Goal: Check status: Check status

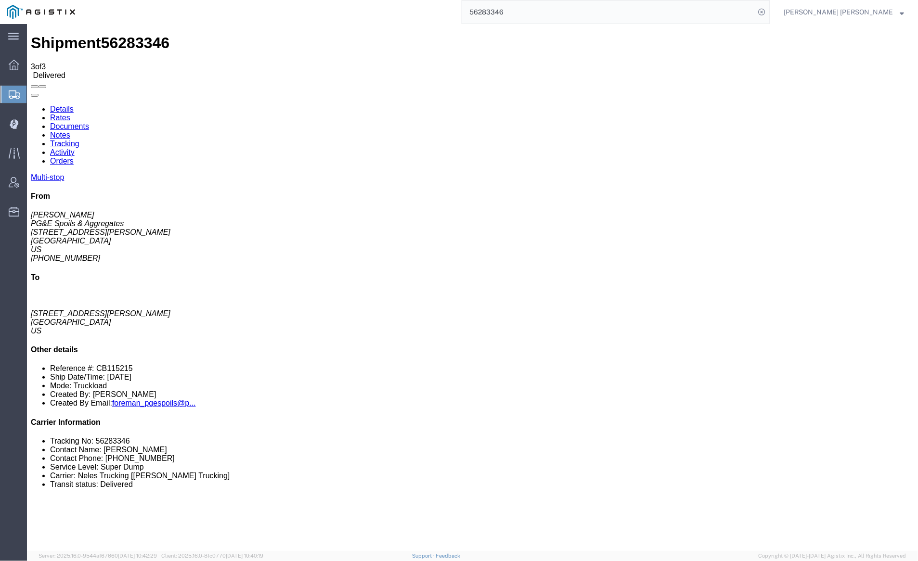
click at [60, 104] on link "Details" at bounding box center [62, 108] width 24 height 8
click link "Notes"
click at [79, 139] on link "Tracking" at bounding box center [64, 143] width 29 height 8
click at [547, 9] on input "56283346" at bounding box center [608, 11] width 293 height 23
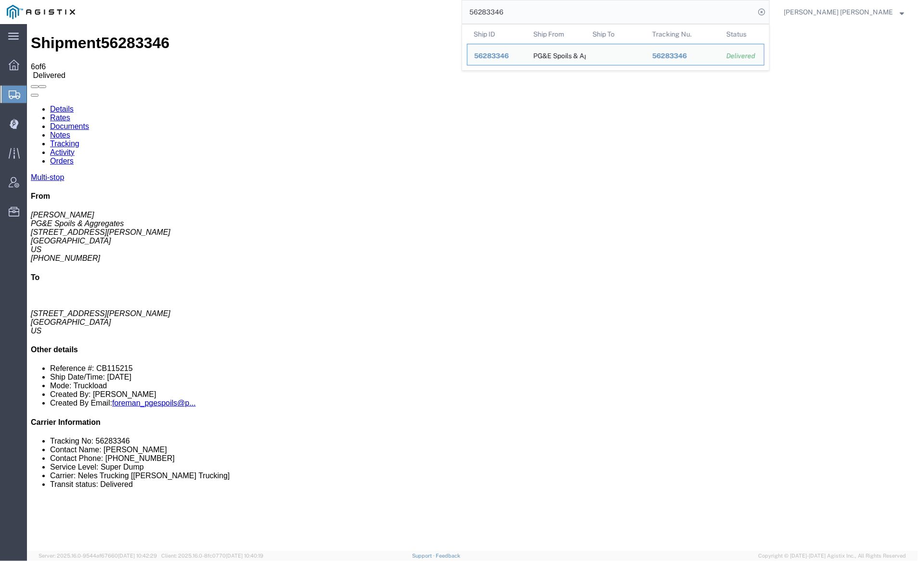
click at [547, 9] on input "56283346" at bounding box center [608, 11] width 293 height 23
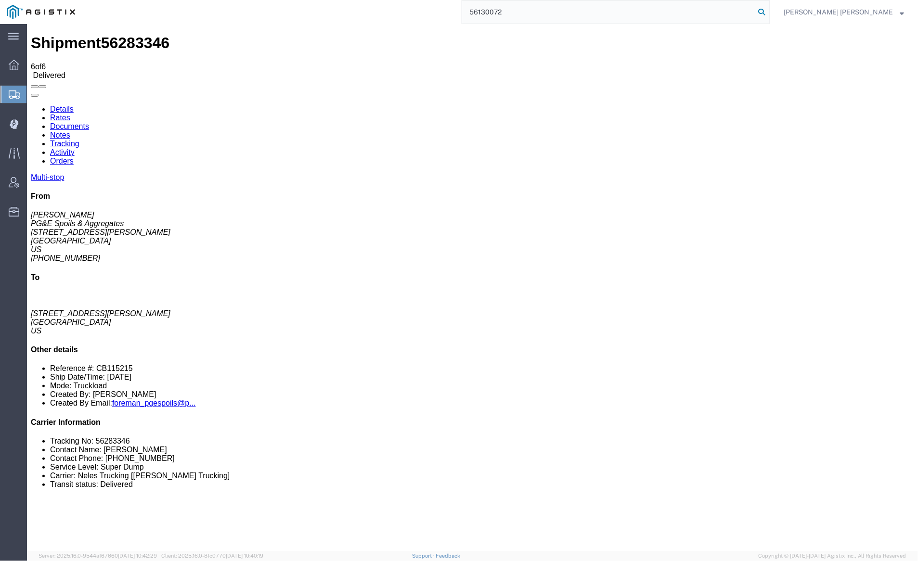
click at [768, 11] on icon at bounding box center [761, 11] width 13 height 13
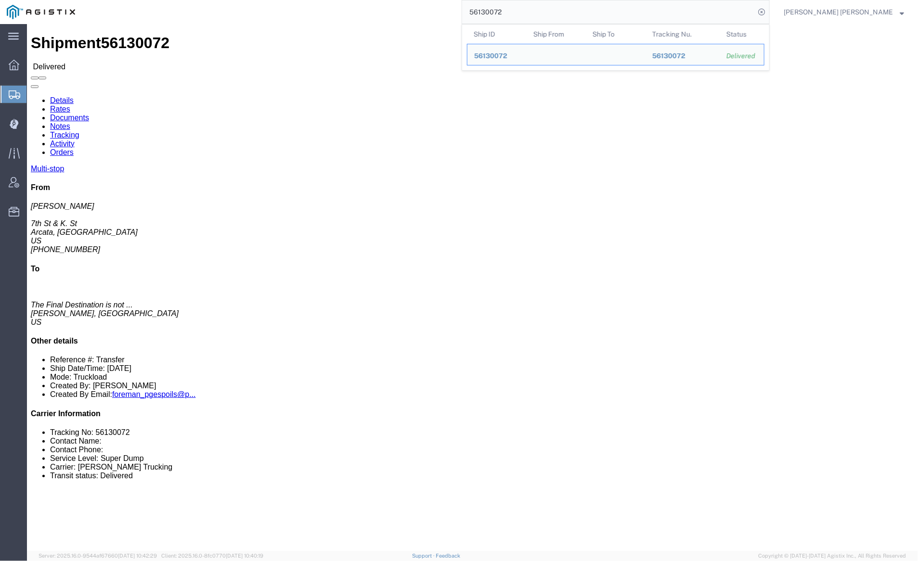
click link "Documents"
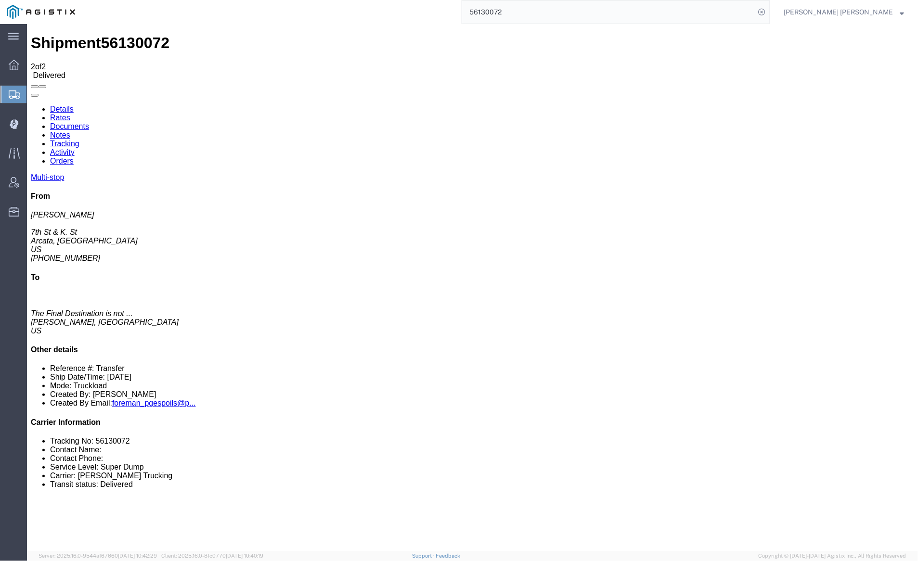
click at [525, 11] on input "56130072" at bounding box center [608, 11] width 293 height 23
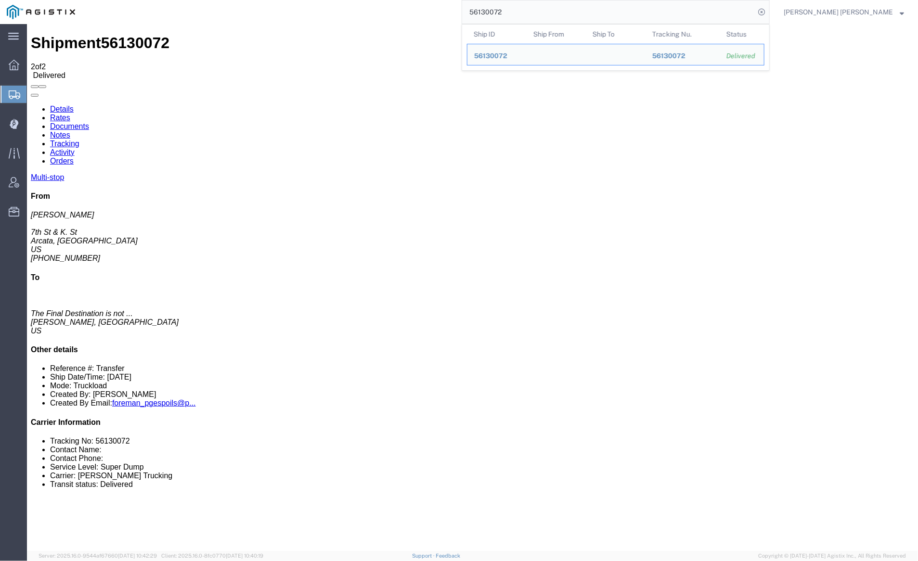
click at [525, 11] on input "56130072" at bounding box center [608, 11] width 293 height 23
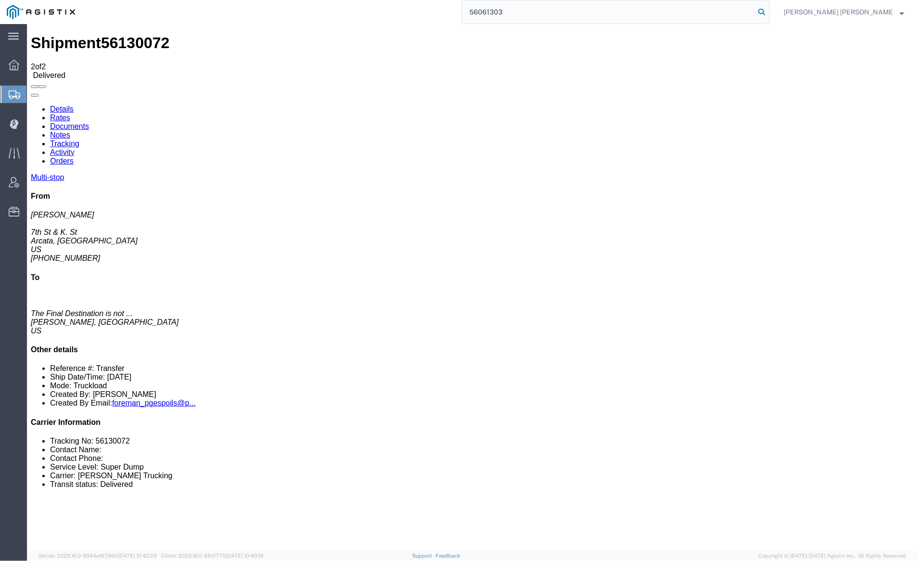
click at [768, 12] on icon at bounding box center [761, 11] width 13 height 13
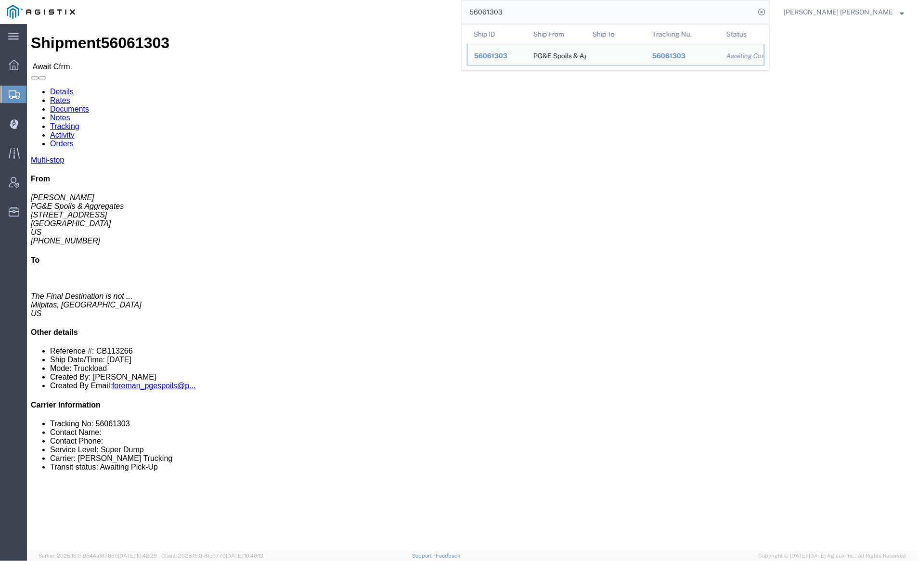
click at [537, 16] on input "56061303" at bounding box center [608, 11] width 293 height 23
paste input "75816"
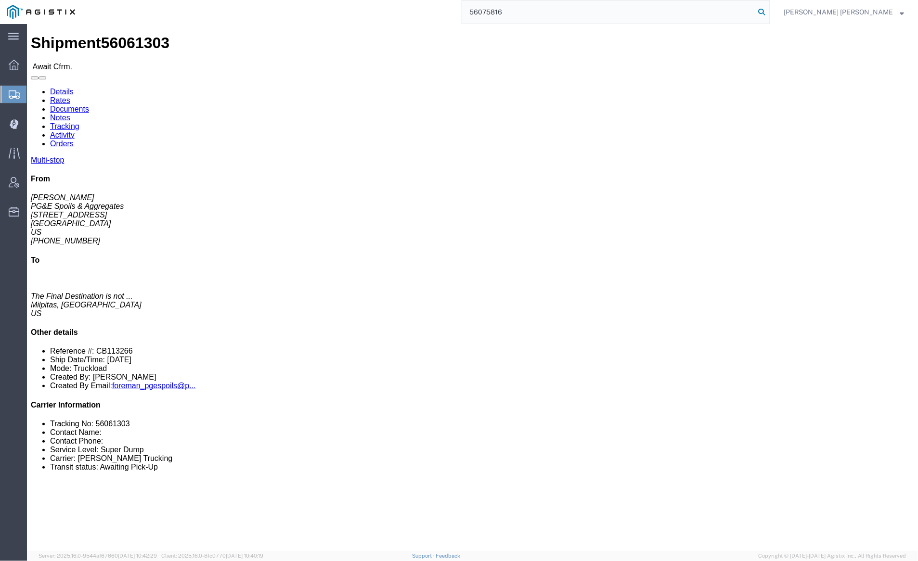
click at [768, 12] on icon at bounding box center [761, 11] width 13 height 13
click at [529, 16] on input "56075816" at bounding box center [608, 11] width 293 height 23
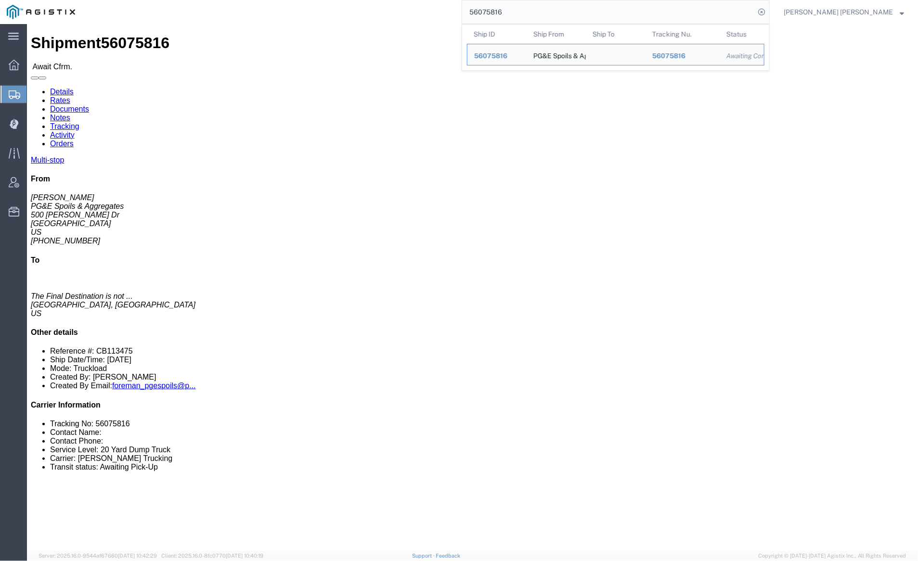
paste input "117745"
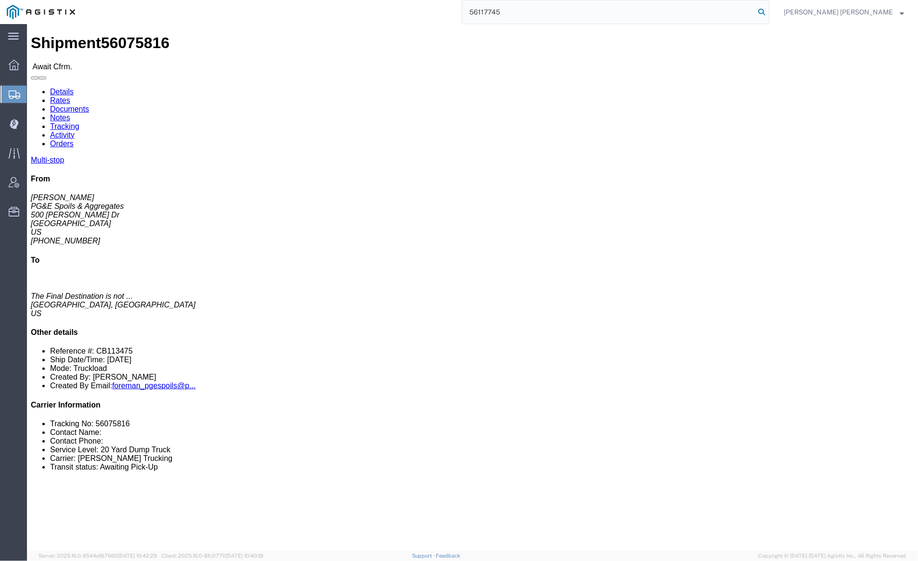
click at [768, 10] on icon at bounding box center [761, 11] width 13 height 13
click at [542, 13] on input "56117745" at bounding box center [608, 11] width 293 height 23
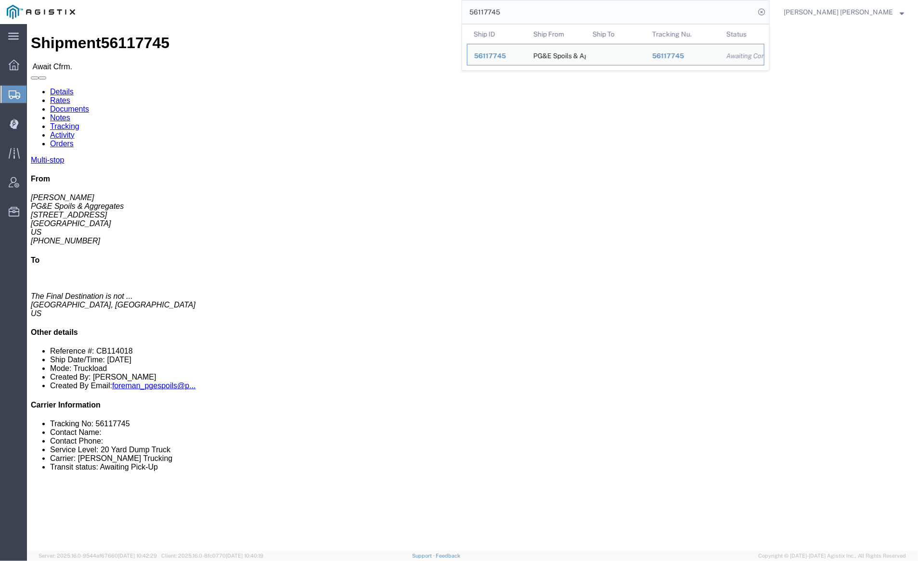
click at [542, 13] on input "56117745" at bounding box center [608, 11] width 293 height 23
paste input "30067"
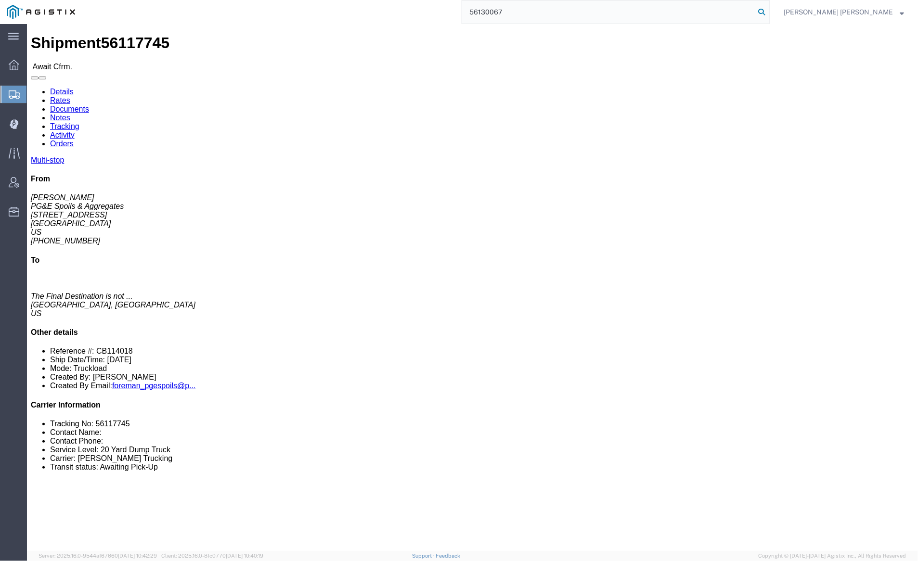
click at [768, 10] on icon at bounding box center [761, 11] width 13 height 13
click at [534, 14] on input "56130067" at bounding box center [608, 11] width 293 height 23
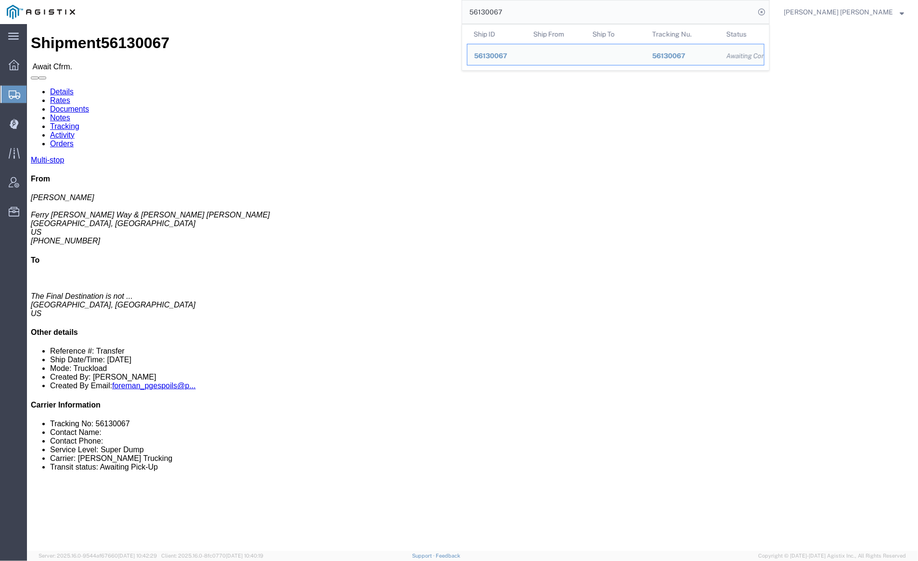
click at [534, 14] on input "56130067" at bounding box center [608, 11] width 293 height 23
paste input "57453"
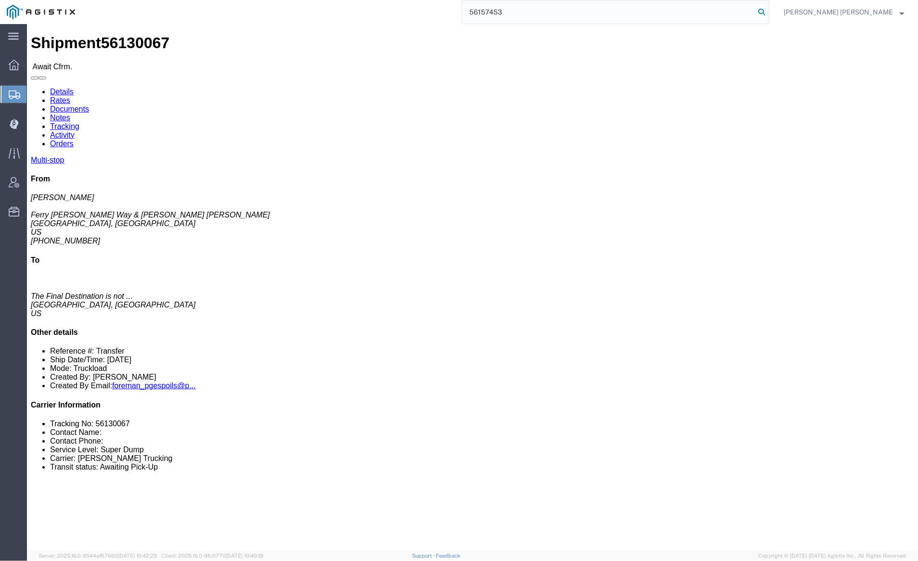
click at [768, 11] on icon at bounding box center [761, 11] width 13 height 13
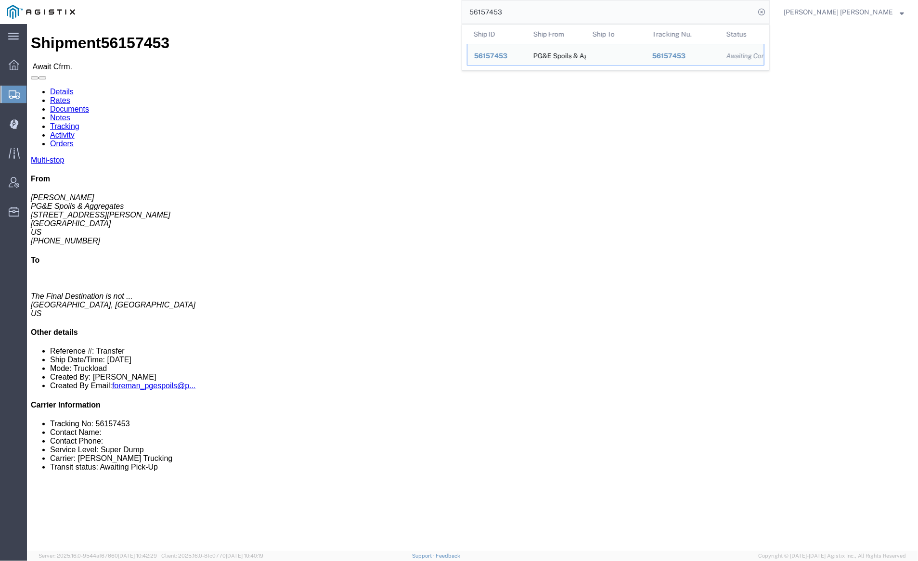
click at [537, 12] on input "56157453" at bounding box center [608, 11] width 293 height 23
paste input "70474"
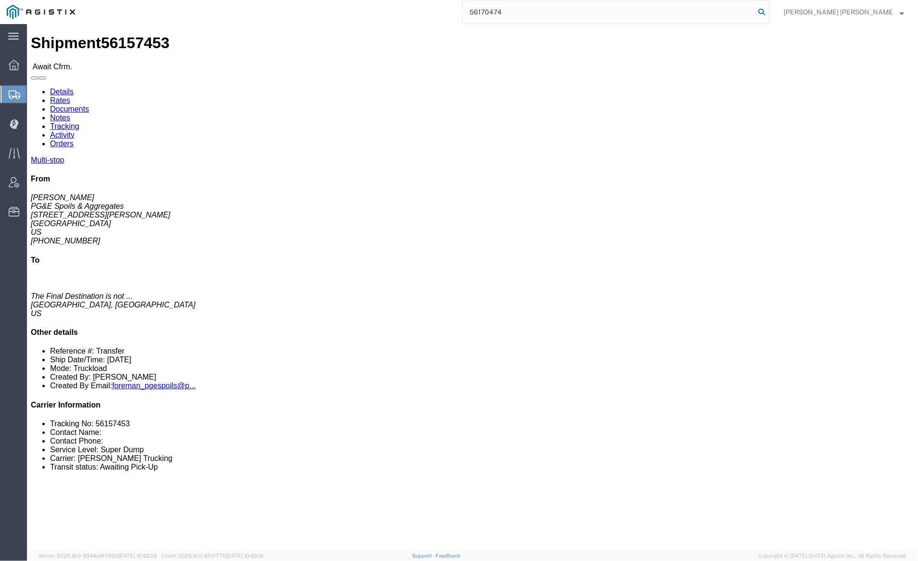
click at [768, 9] on icon at bounding box center [761, 11] width 13 height 13
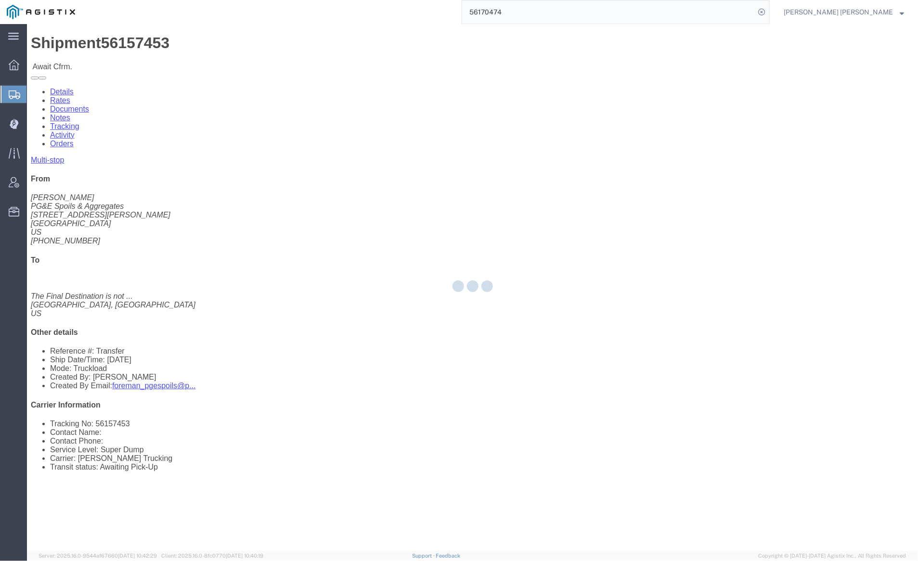
click at [276, 34] on div at bounding box center [472, 287] width 891 height 527
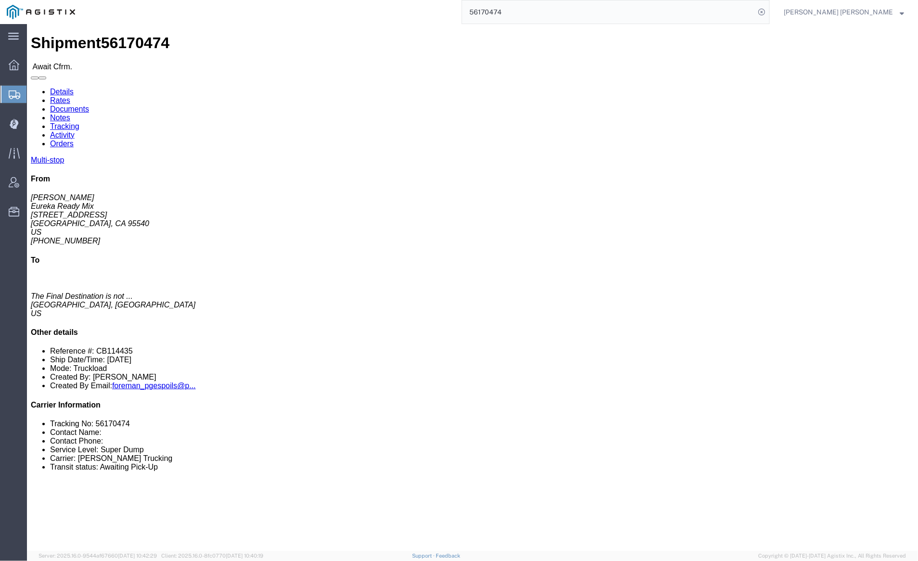
click link "Documents"
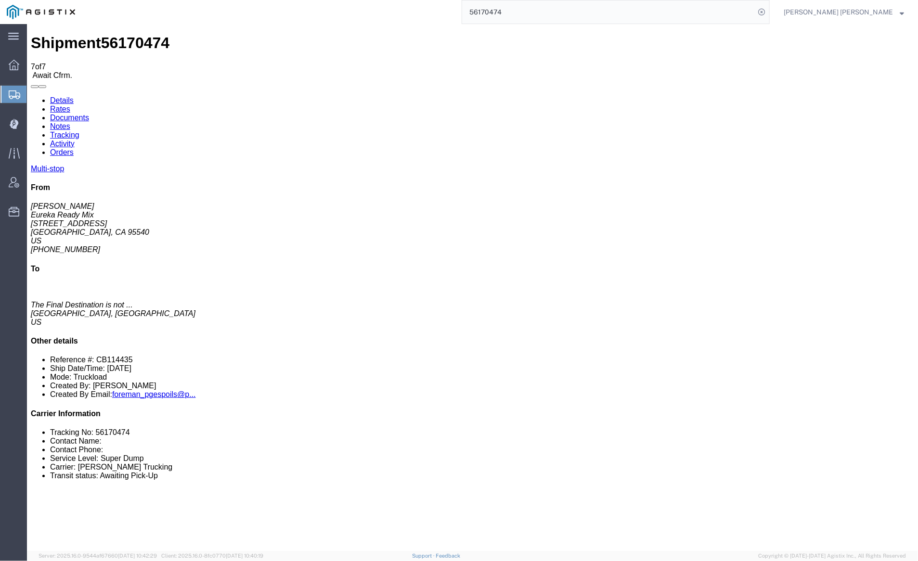
click at [79, 130] on link "Tracking" at bounding box center [64, 134] width 29 height 8
click at [89, 113] on link "Documents" at bounding box center [69, 117] width 39 height 8
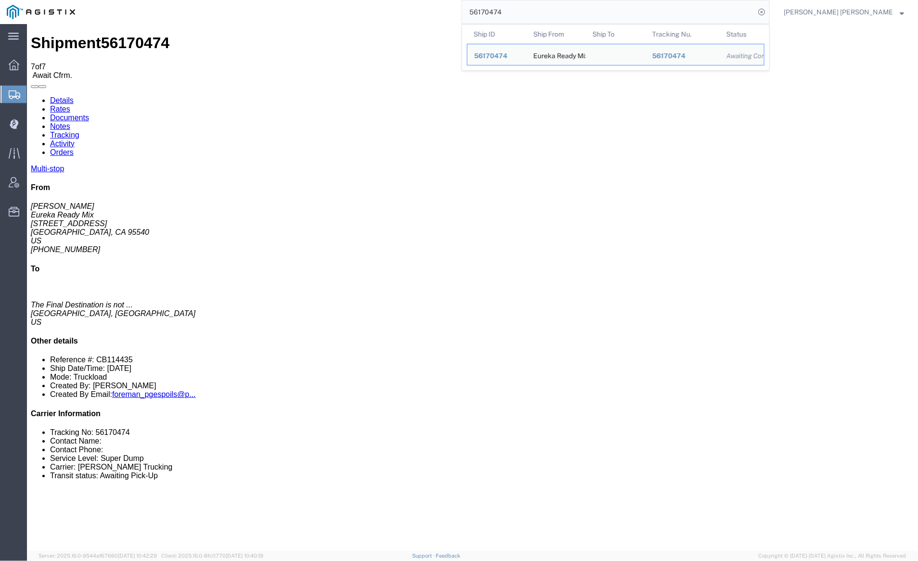
click at [541, 15] on input "56170474" at bounding box center [608, 11] width 293 height 23
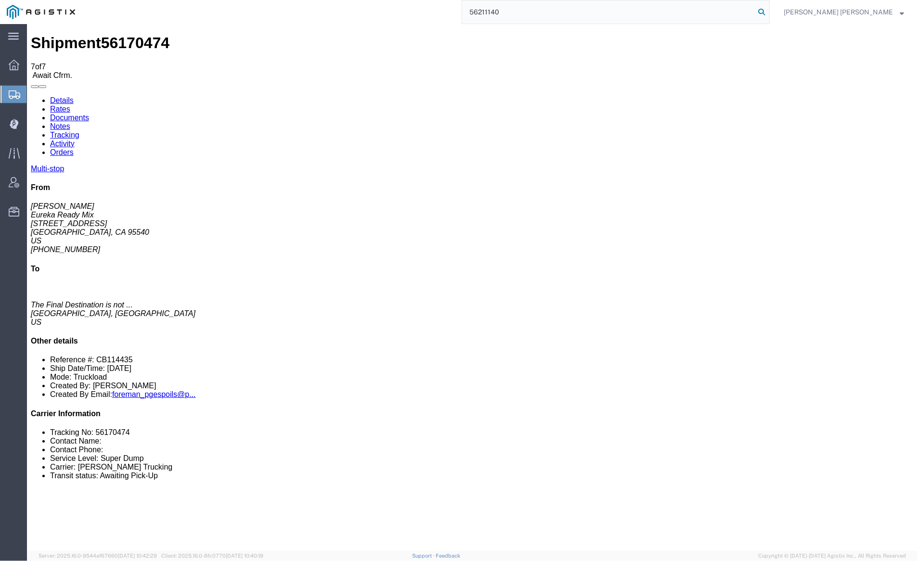
click at [768, 12] on icon at bounding box center [761, 11] width 13 height 13
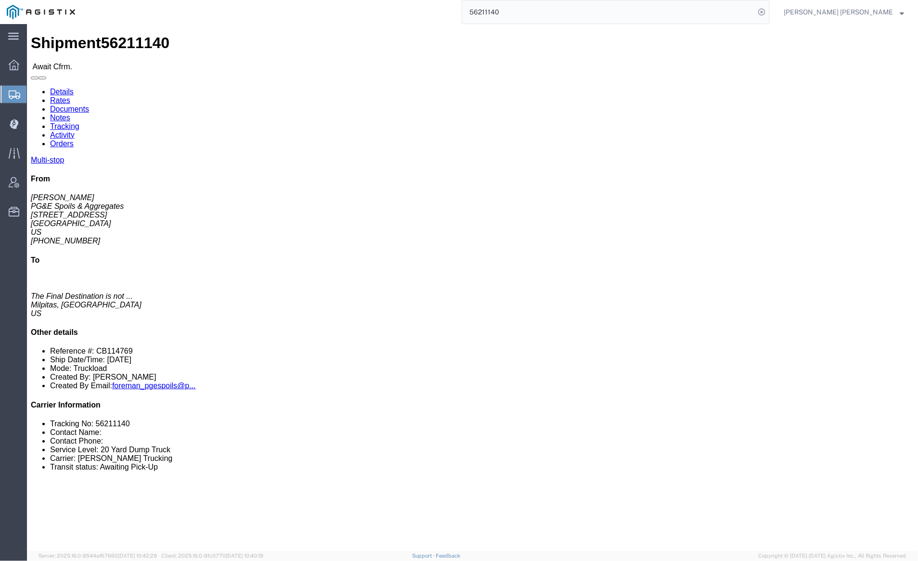
click at [530, 14] on input "56211140" at bounding box center [608, 11] width 293 height 23
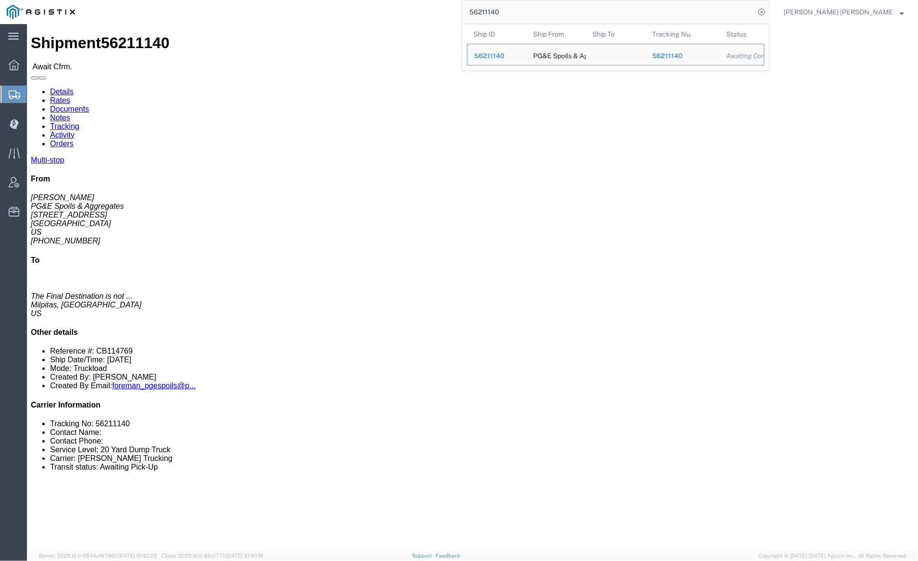
click at [530, 14] on input "56211140" at bounding box center [608, 11] width 293 height 23
paste input "19663"
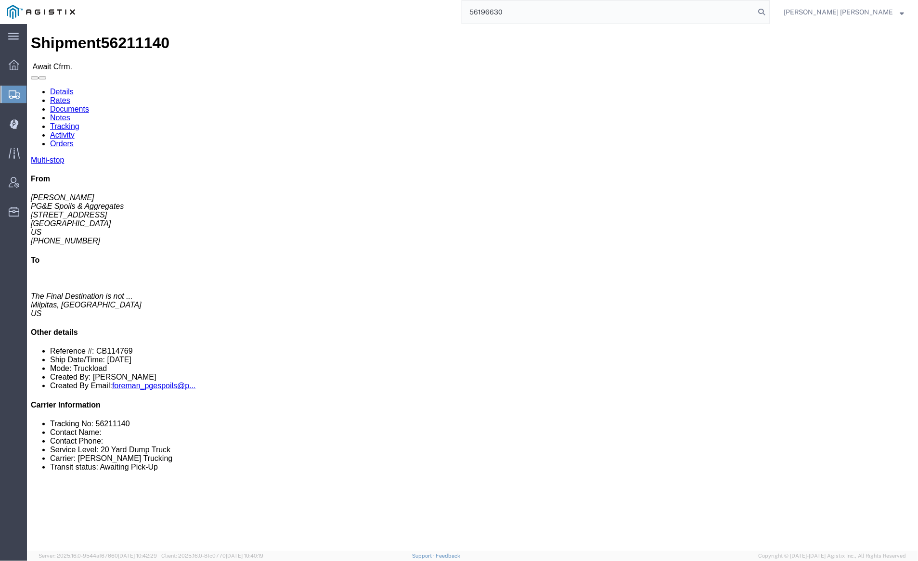
drag, startPoint x: 815, startPoint y: 10, endPoint x: 763, endPoint y: 10, distance: 52.0
click at [768, 10] on icon at bounding box center [761, 11] width 13 height 13
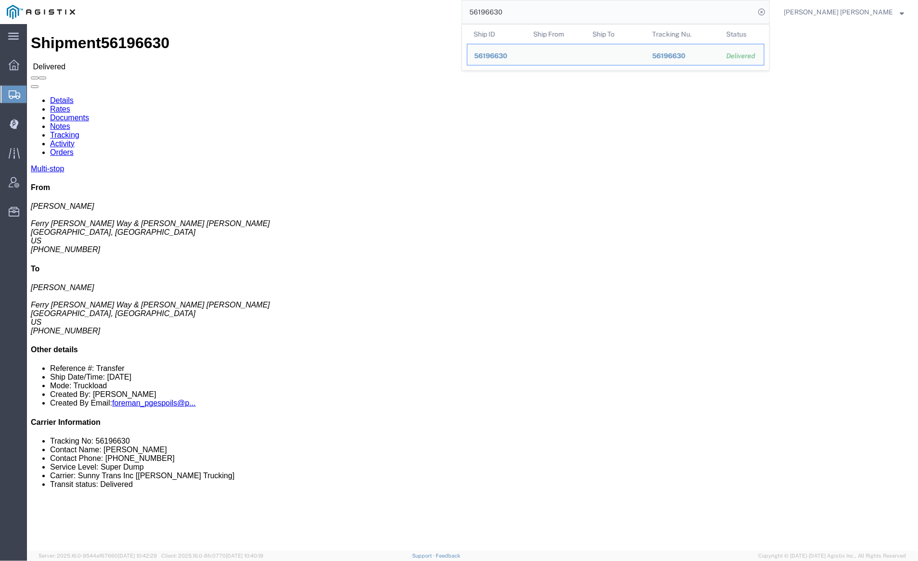
click link "Documents"
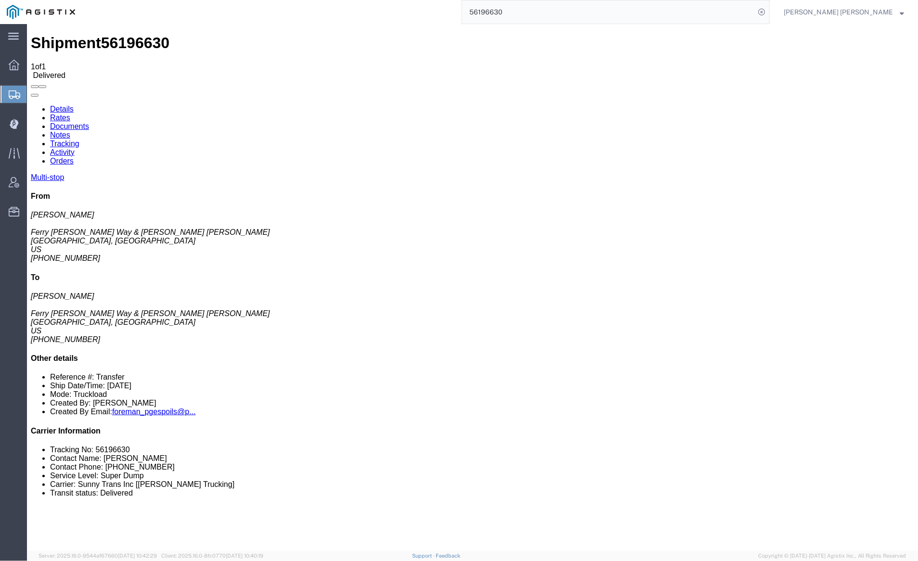
click at [168, 45] on div "Shipment 56196630 1 of 1 Delivered" at bounding box center [471, 56] width 883 height 45
click at [70, 130] on link "Notes" at bounding box center [60, 134] width 20 height 8
click at [79, 139] on link "Tracking" at bounding box center [64, 143] width 29 height 8
click at [554, 4] on input "56196630" at bounding box center [608, 11] width 293 height 23
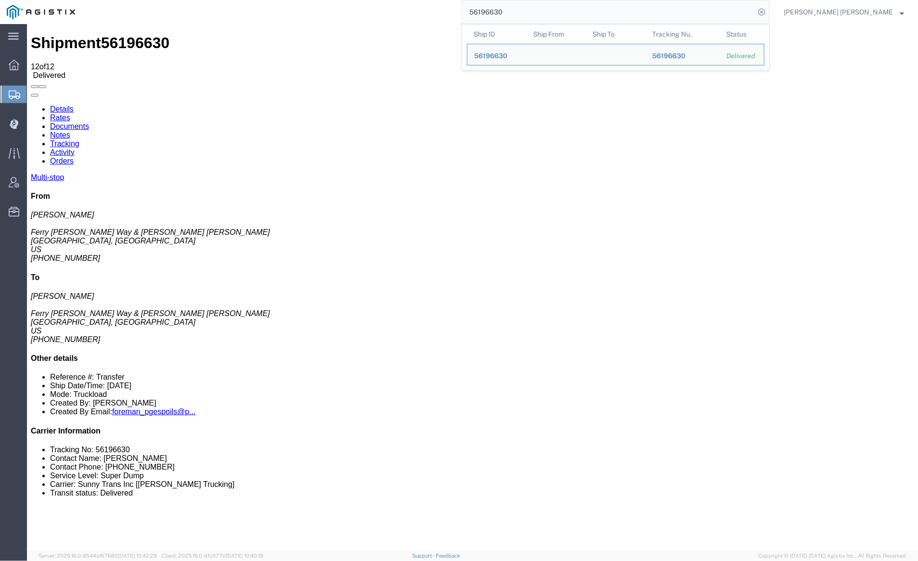
click at [552, 5] on input "56196630" at bounding box center [608, 11] width 293 height 23
click at [534, 11] on input "56196630" at bounding box center [608, 11] width 293 height 23
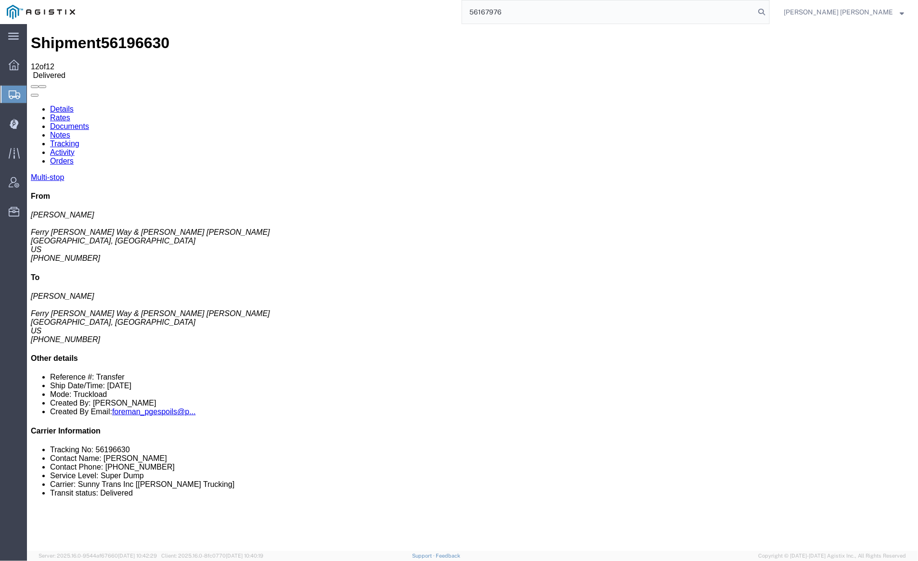
drag, startPoint x: 816, startPoint y: 10, endPoint x: 528, endPoint y: 5, distance: 287.3
click at [768, 9] on icon at bounding box center [761, 11] width 13 height 13
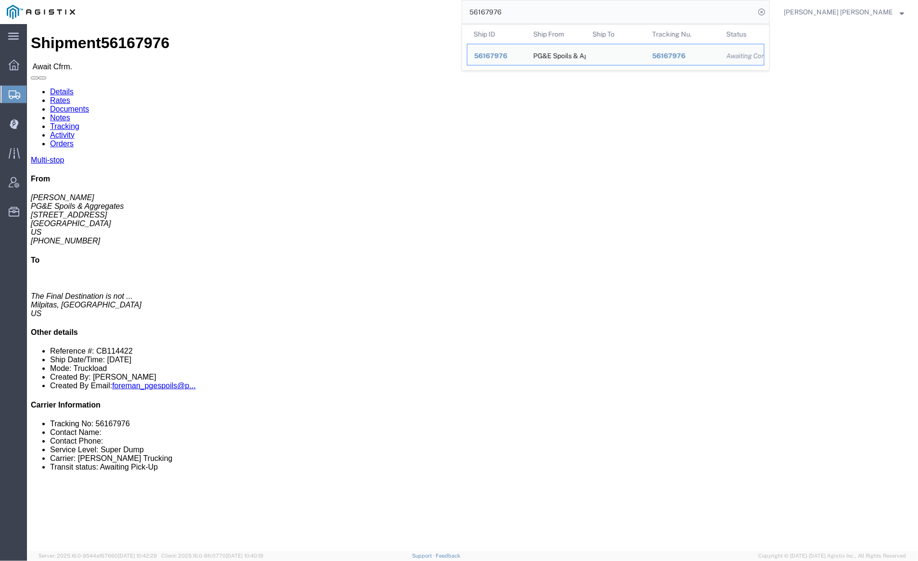
click at [541, 14] on input "56167976" at bounding box center [608, 11] width 293 height 23
paste input "57453"
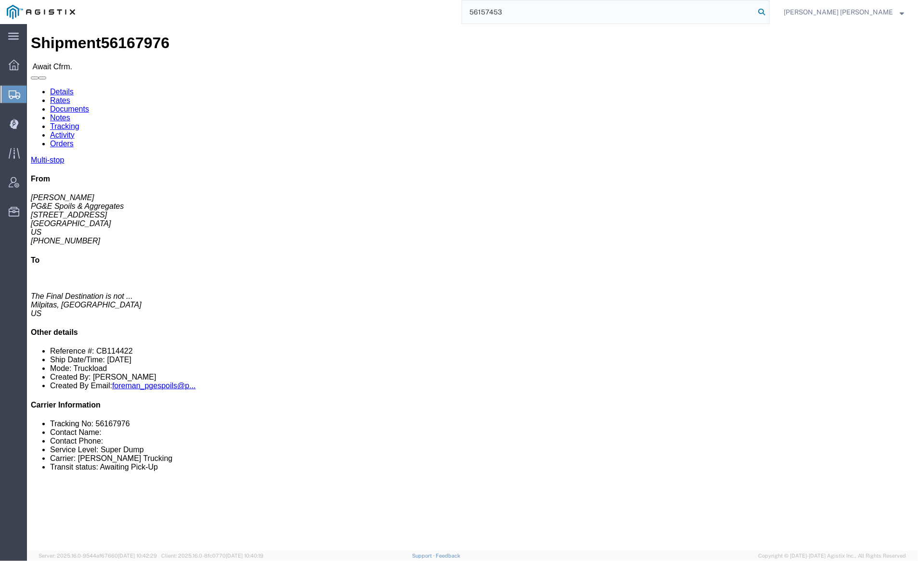
type input "56157453"
click at [768, 11] on icon at bounding box center [761, 11] width 13 height 13
